Goal: Contribute content: Contribute content

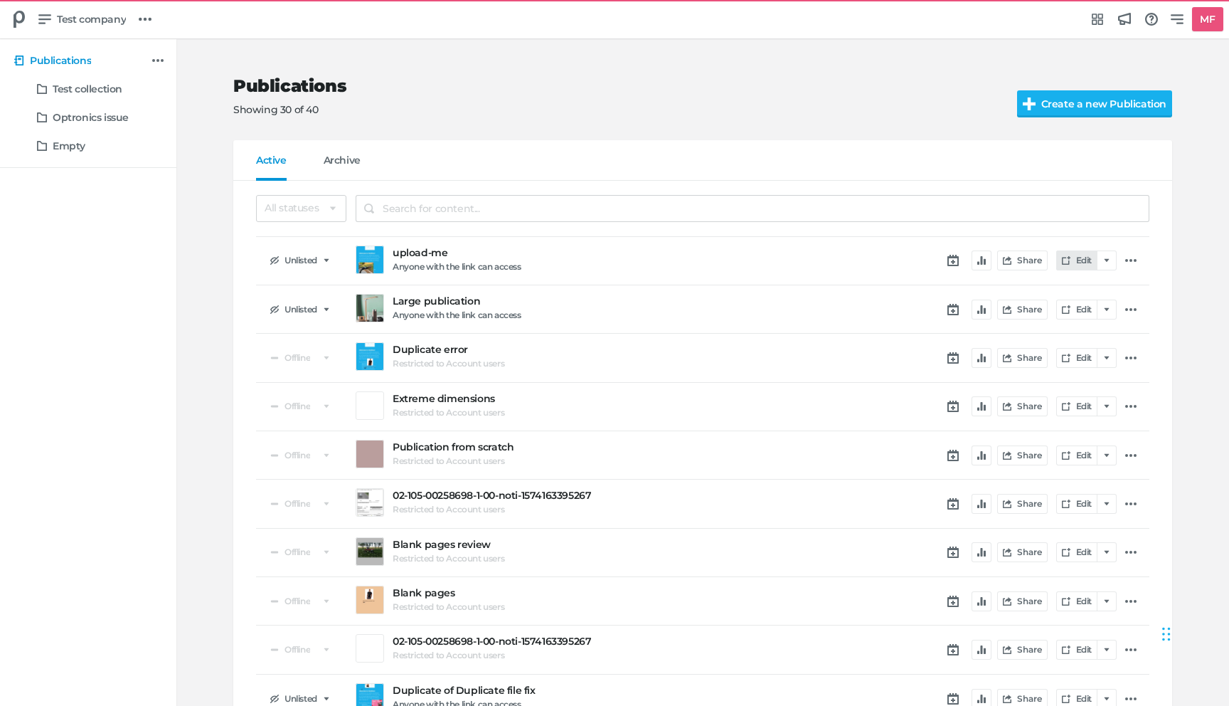
click at [1084, 255] on link "Edit" at bounding box center [1076, 260] width 41 height 20
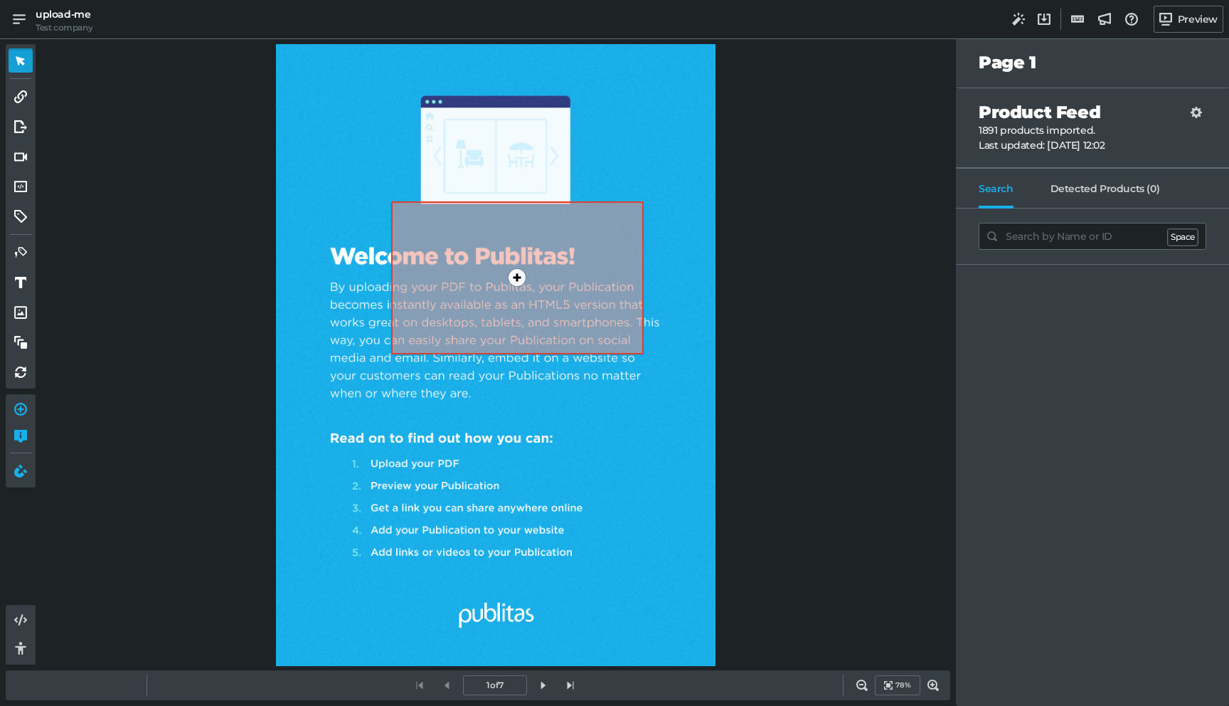
click at [479, 526] on div "0" at bounding box center [496, 355] width 440 height 622
type input "im"
click at [340, 514] on div "0" at bounding box center [496, 355] width 440 height 622
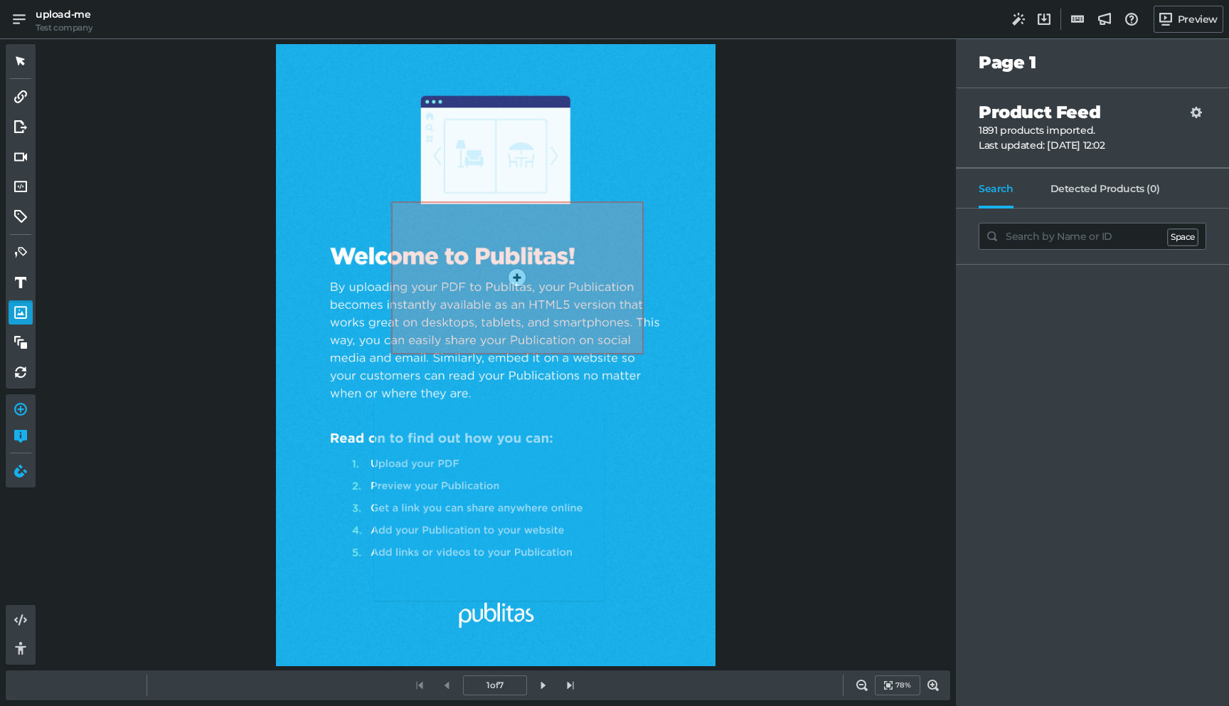
drag, startPoint x: 376, startPoint y: 401, endPoint x: 604, endPoint y: 600, distance: 302.5
click at [604, 600] on div "0" at bounding box center [496, 355] width 440 height 622
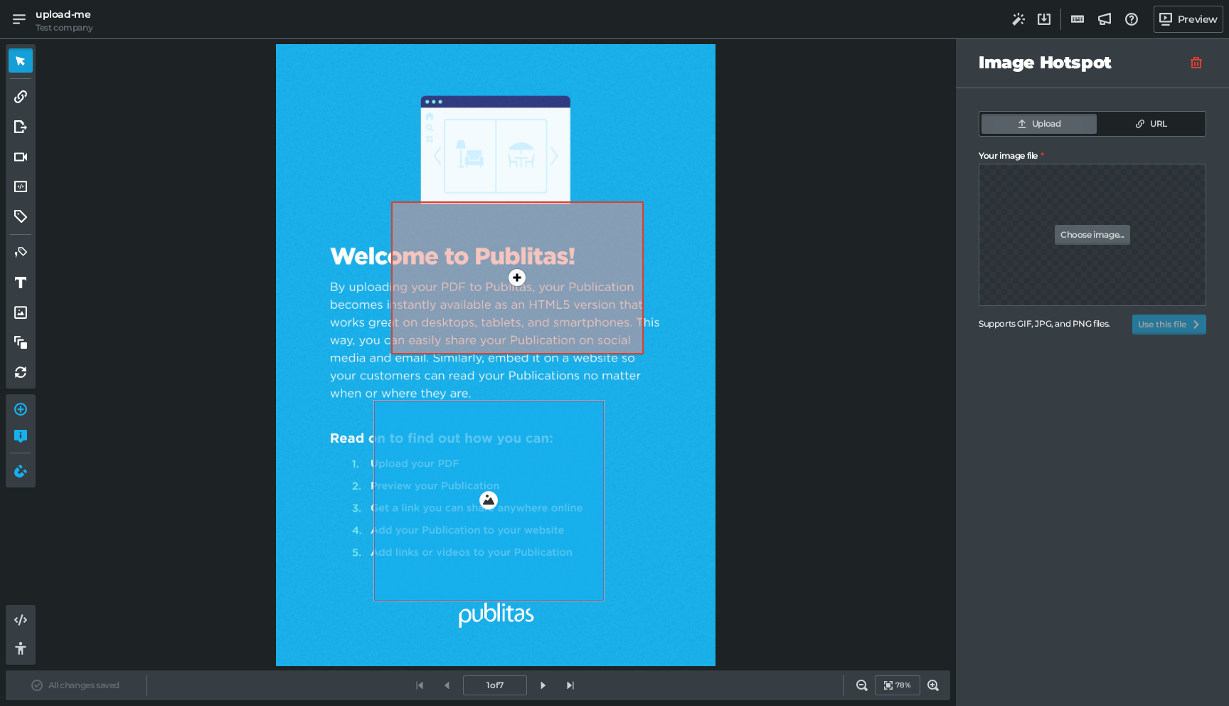
click at [1097, 237] on link "Choose image..." at bounding box center [1092, 235] width 75 height 20
click at [1097, 223] on input "Your image file" at bounding box center [1093, 194] width 228 height 60
type input "C:\fakepath\IMG_4353.jpg"
click at [1159, 322] on button "Use this file" at bounding box center [1169, 324] width 74 height 20
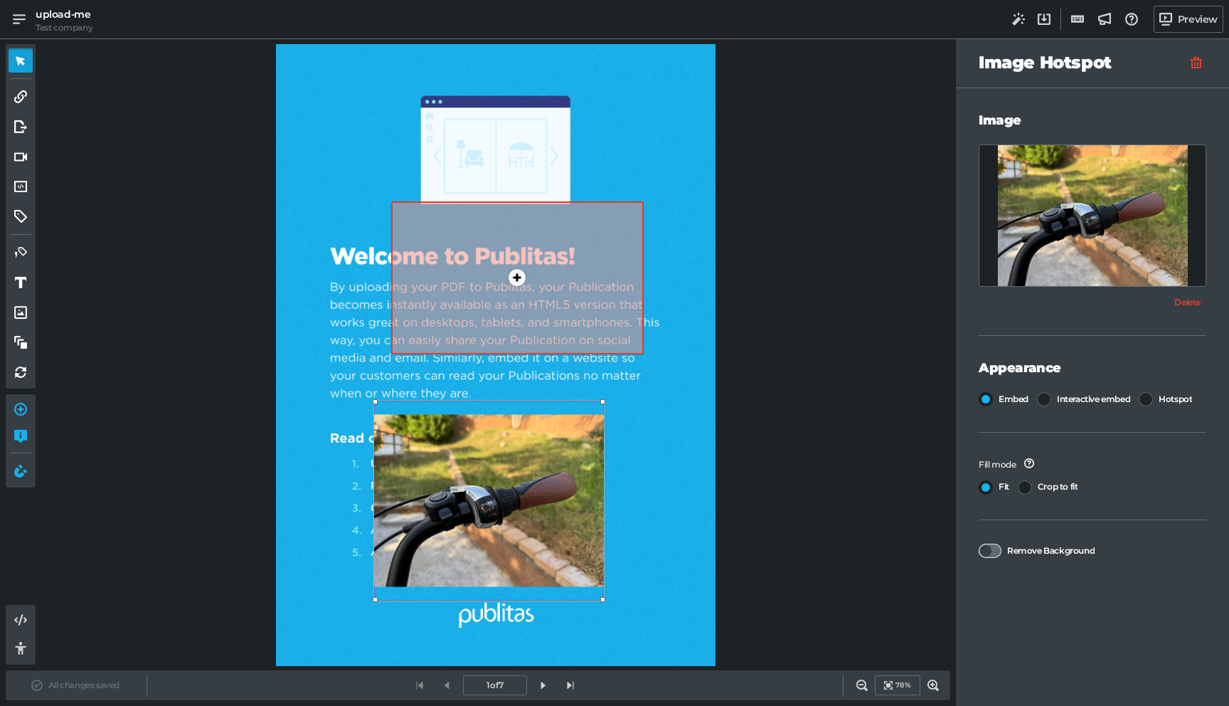
click at [988, 550] on div at bounding box center [990, 550] width 23 height 14
click at [979, 543] on input "Remove Background" at bounding box center [979, 543] width 0 height 0
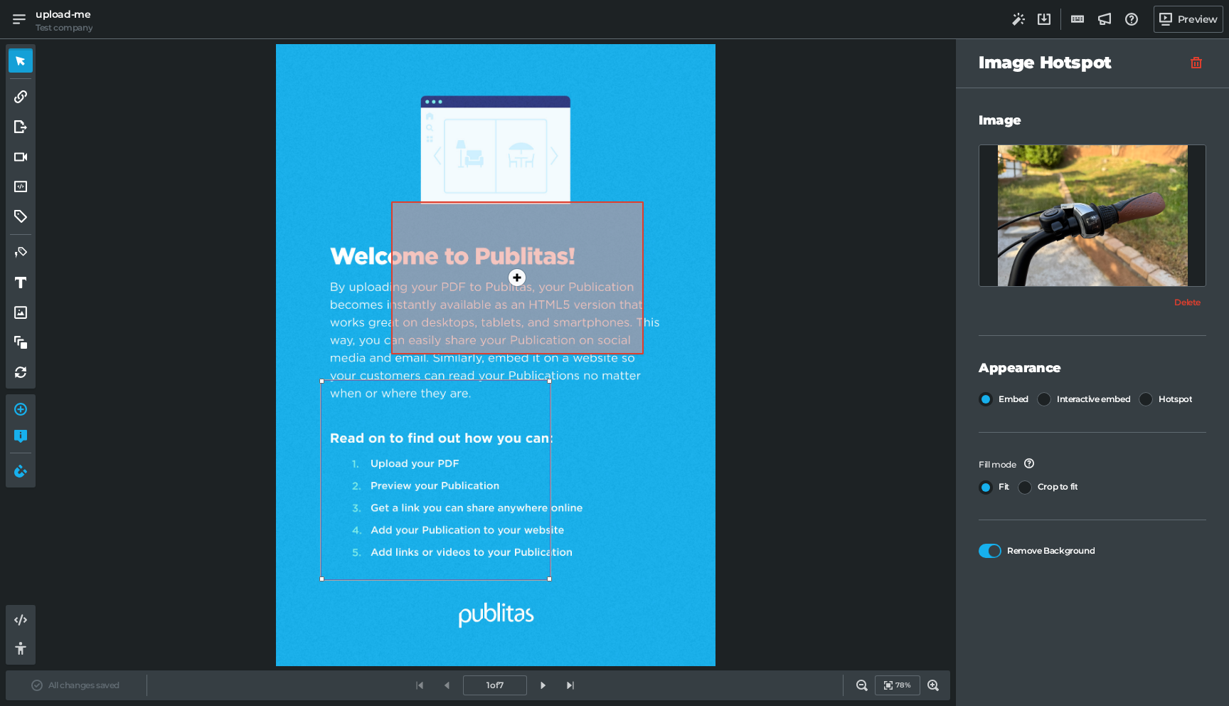
drag, startPoint x: 495, startPoint y: 420, endPoint x: 442, endPoint y: 399, distance: 57.2
click at [442, 399] on div "0" at bounding box center [436, 480] width 230 height 200
click at [692, 449] on div "0 0" at bounding box center [496, 355] width 440 height 622
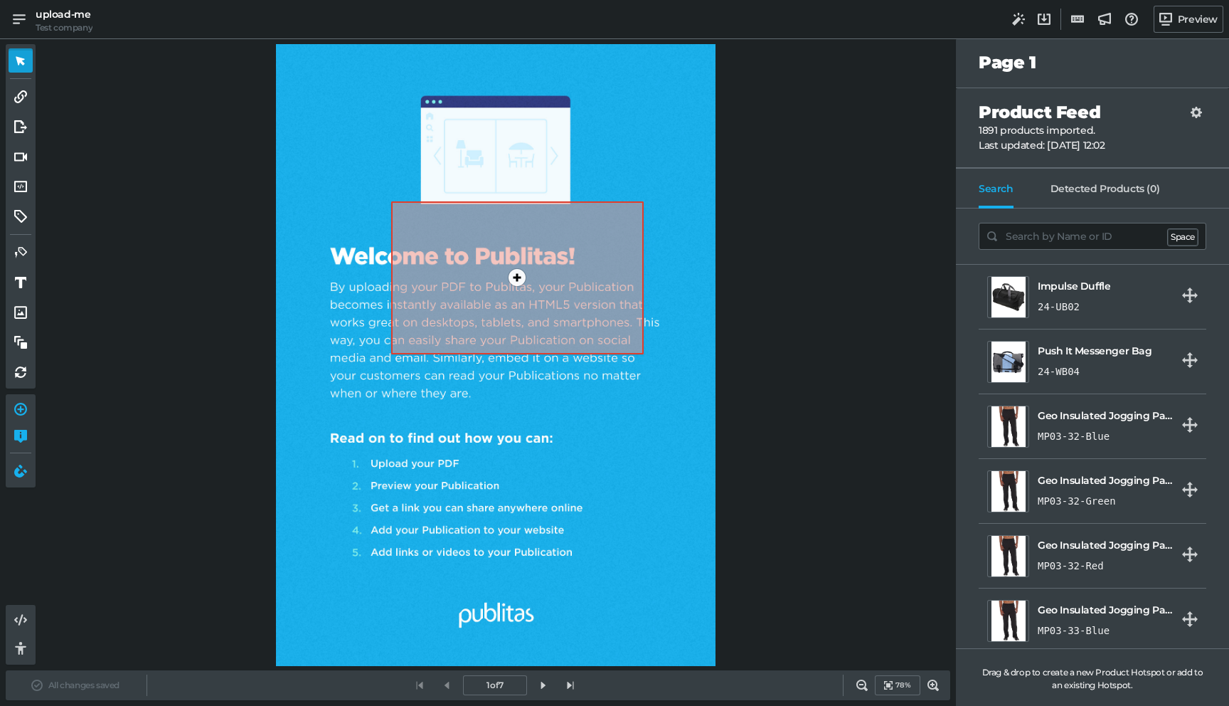
click at [599, 462] on div "0 0" at bounding box center [496, 355] width 440 height 622
click at [473, 478] on div "0" at bounding box center [436, 480] width 230 height 200
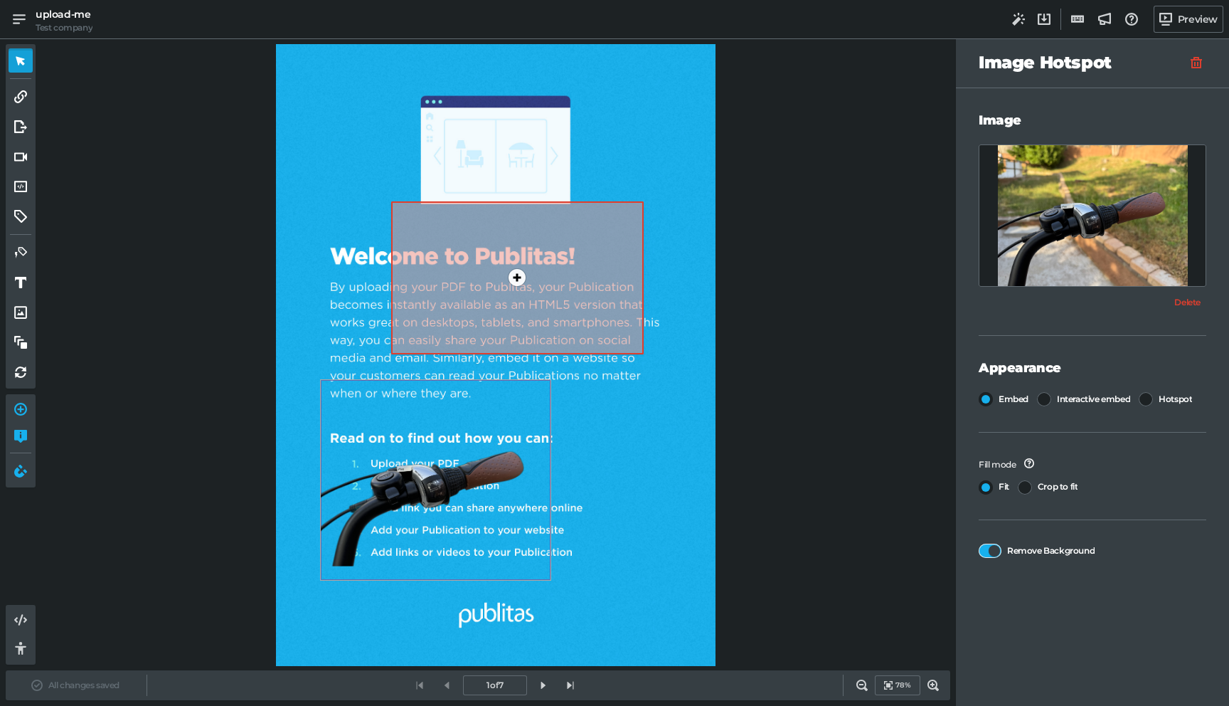
click at [991, 550] on div at bounding box center [990, 550] width 23 height 14
click at [979, 543] on input "Remove Background" at bounding box center [979, 543] width 0 height 0
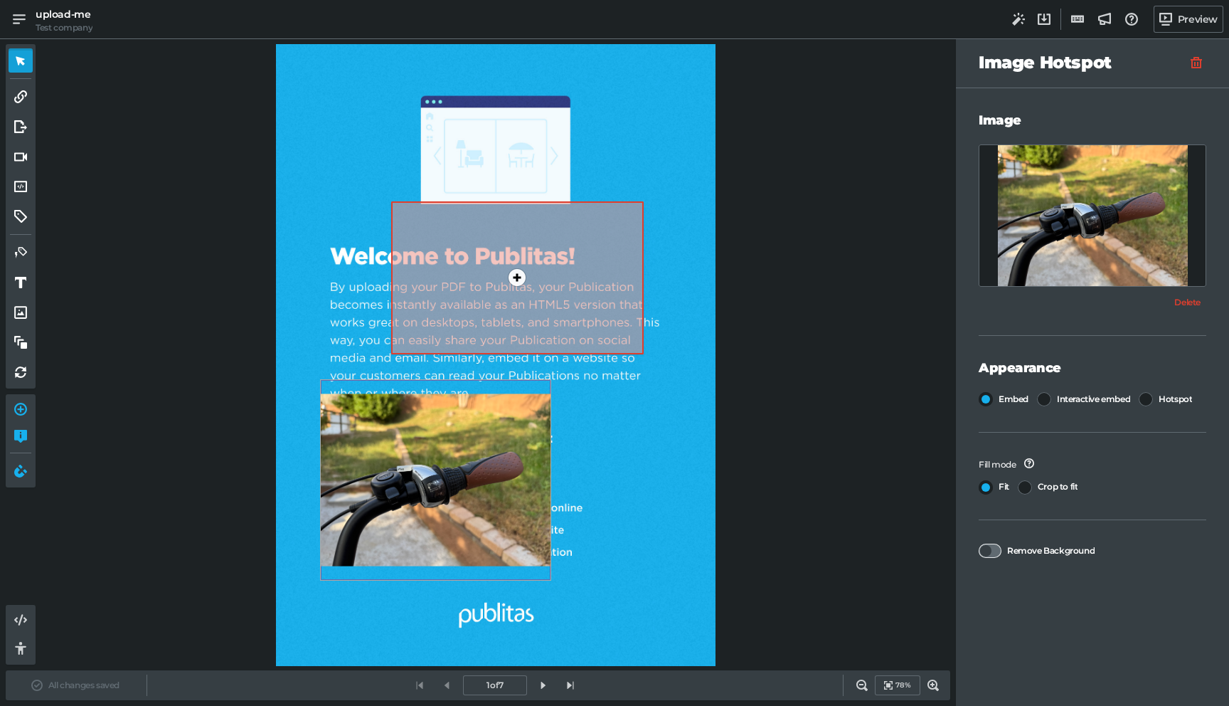
click at [987, 553] on div at bounding box center [990, 550] width 23 height 14
click at [979, 543] on input "Remove Background" at bounding box center [979, 543] width 0 height 0
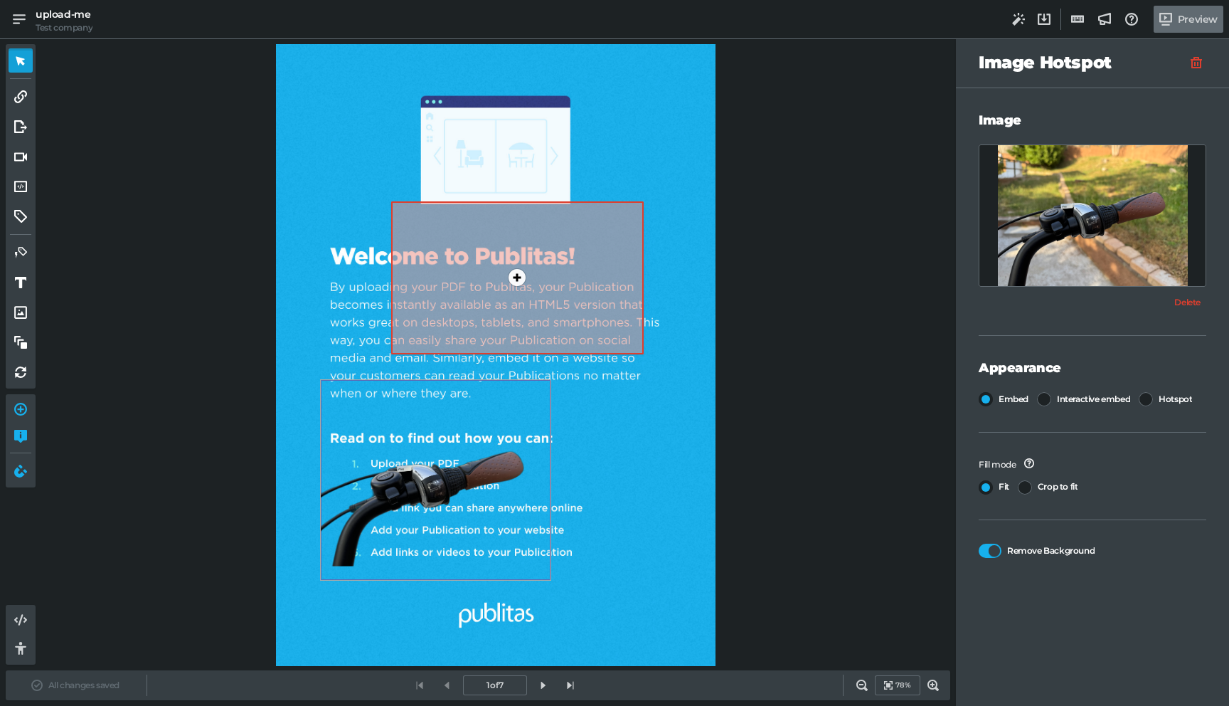
click at [1183, 12] on link "Preview" at bounding box center [1189, 19] width 70 height 27
click at [990, 546] on div at bounding box center [990, 550] width 23 height 14
click at [979, 543] on input "Remove Background" at bounding box center [979, 543] width 0 height 0
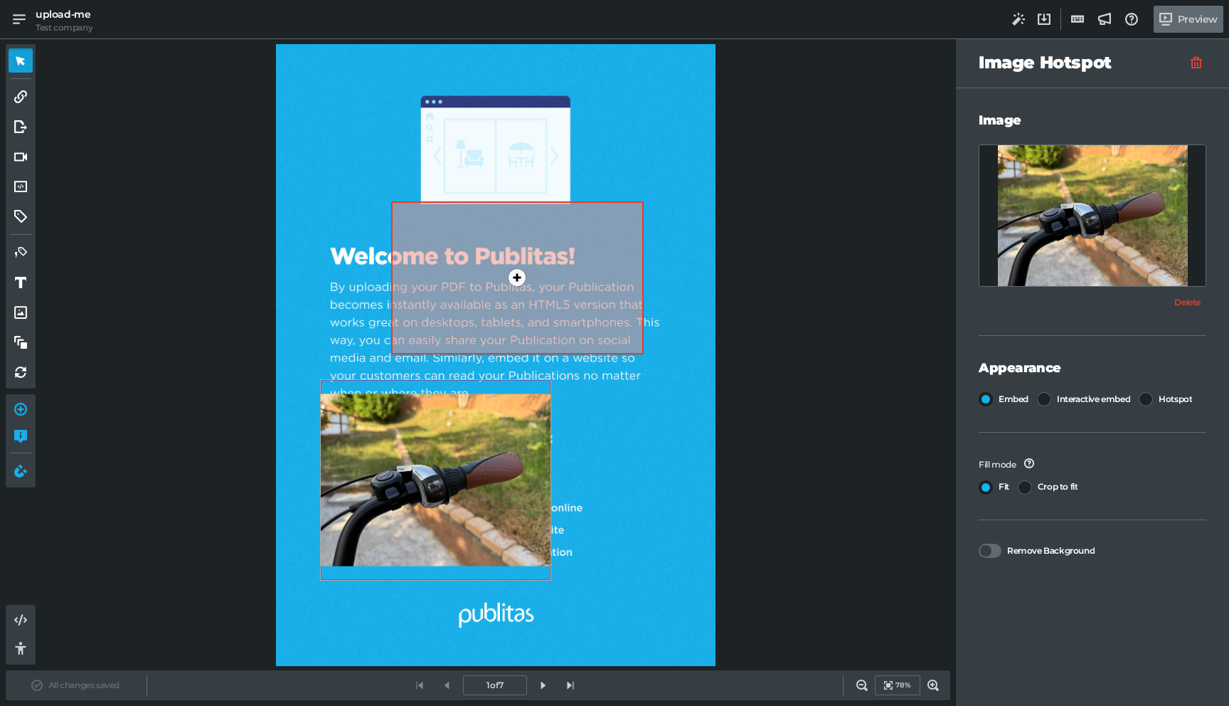
click at [1184, 18] on link "Preview" at bounding box center [1189, 19] width 70 height 27
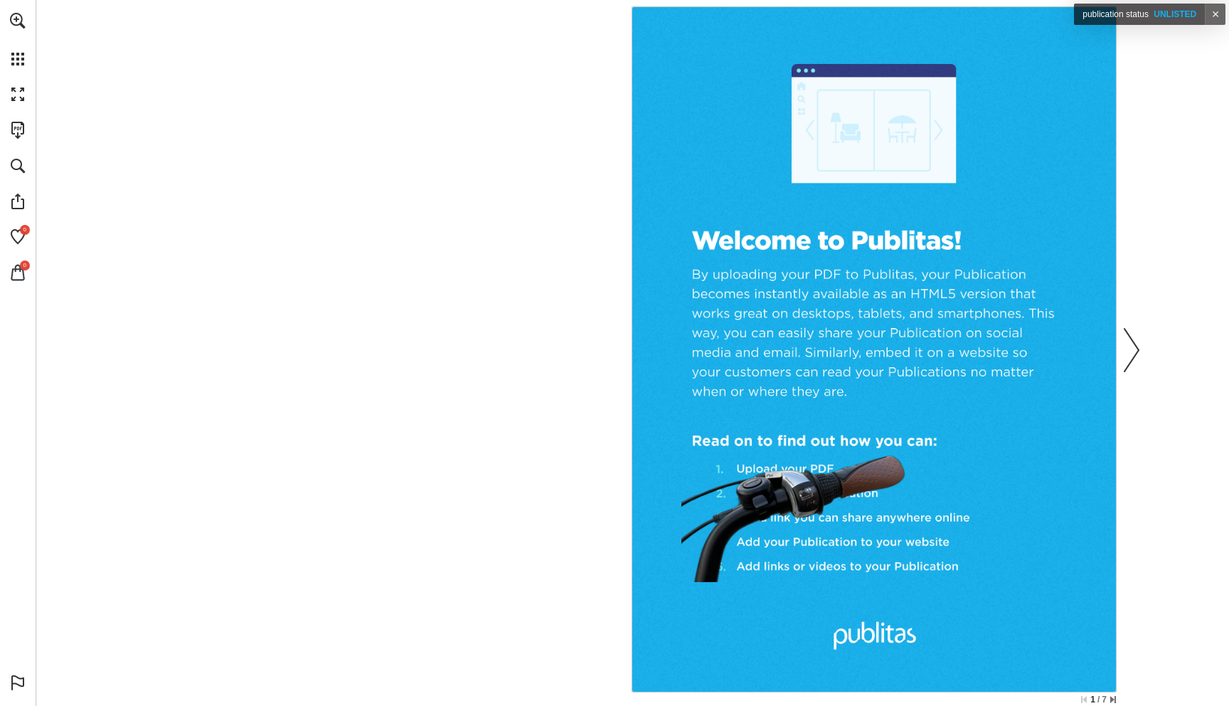
click at [777, 504] on nav "Publication Content - Test company - upload-me" at bounding box center [874, 349] width 484 height 684
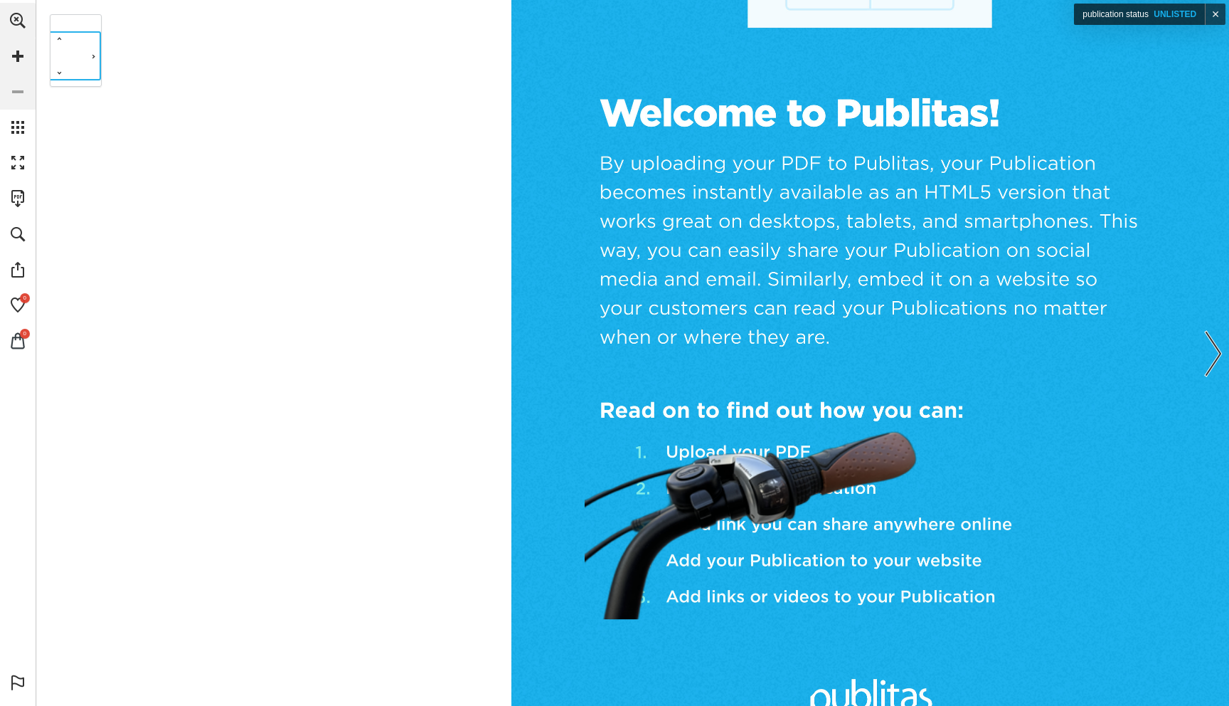
click at [777, 504] on nav "Publication Content - Test company - upload-me" at bounding box center [870, 275] width 718 height 1016
